Goal: Task Accomplishment & Management: Use online tool/utility

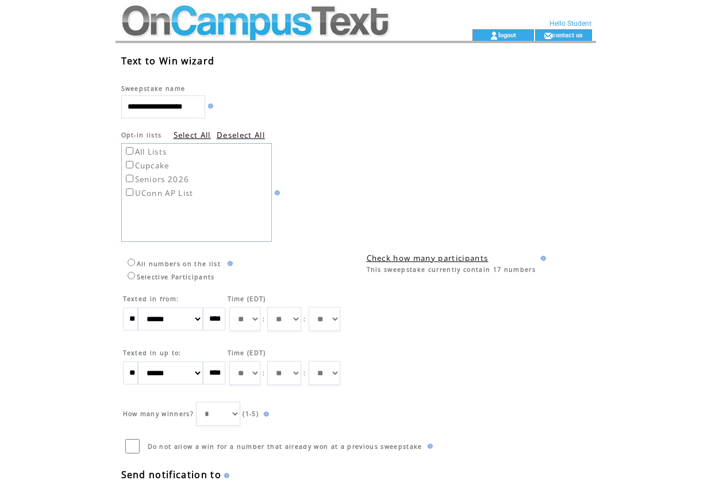
click at [306, 18] on td at bounding box center [274, 14] width 316 height 29
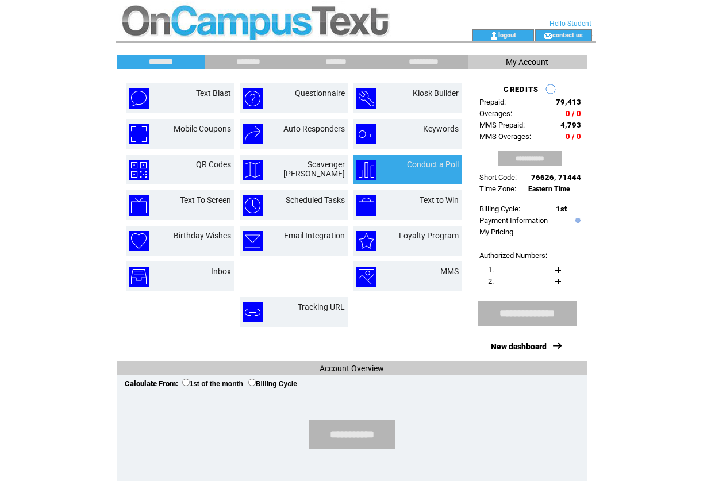
click at [434, 166] on link "Conduct a Poll" at bounding box center [433, 164] width 52 height 9
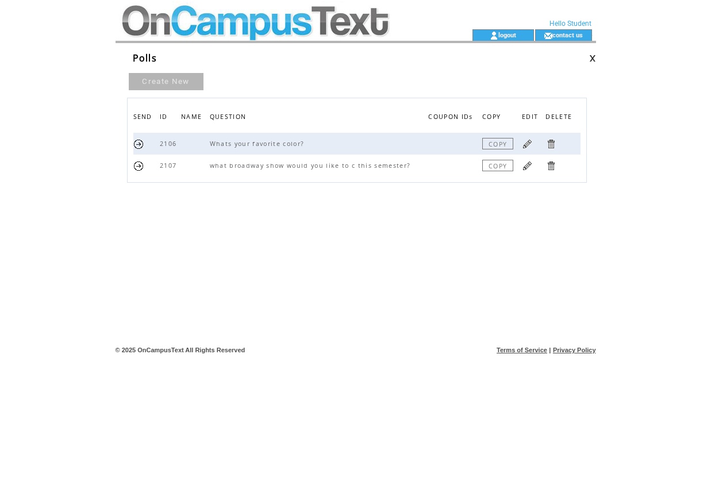
click at [235, 8] on td at bounding box center [274, 14] width 316 height 29
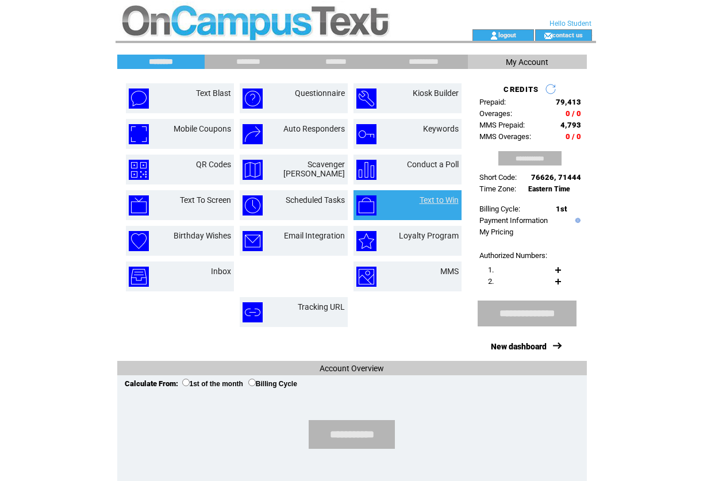
click at [433, 203] on link "Text to Win" at bounding box center [439, 200] width 39 height 9
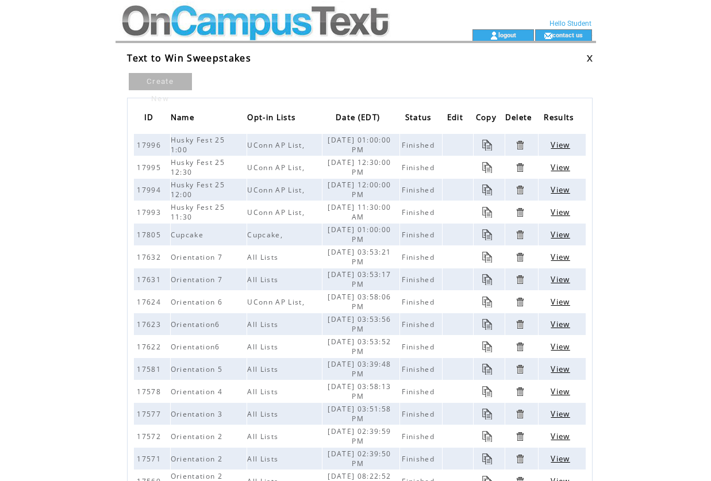
click at [557, 143] on span "View" at bounding box center [560, 145] width 19 height 10
